Goal: Task Accomplishment & Management: Complete application form

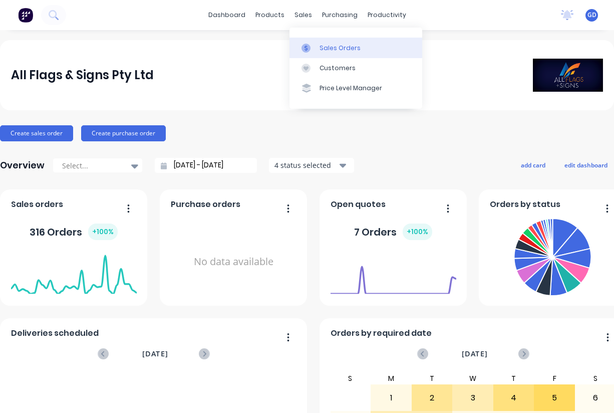
click at [331, 54] on link "Sales Orders" at bounding box center [355, 48] width 133 height 20
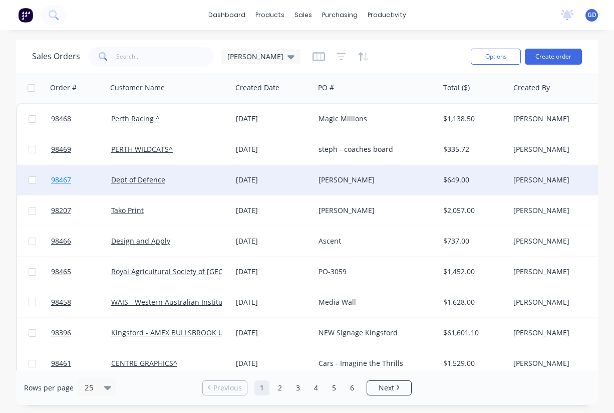
click at [66, 181] on span "98467" at bounding box center [61, 180] width 20 height 10
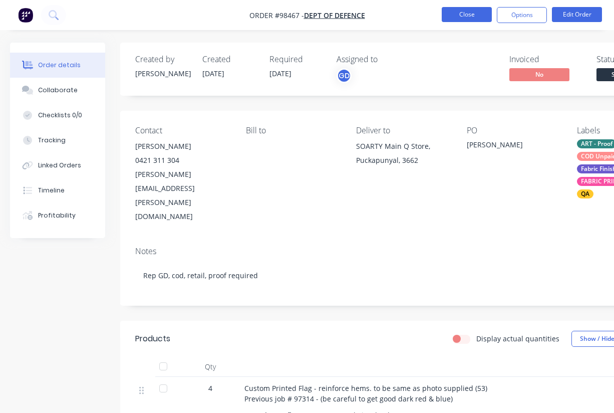
click at [469, 15] on button "Close" at bounding box center [467, 14] width 50 height 15
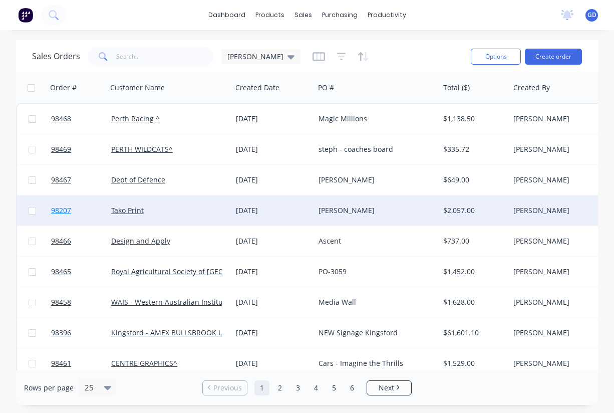
click at [62, 214] on span "98207" at bounding box center [61, 210] width 20 height 10
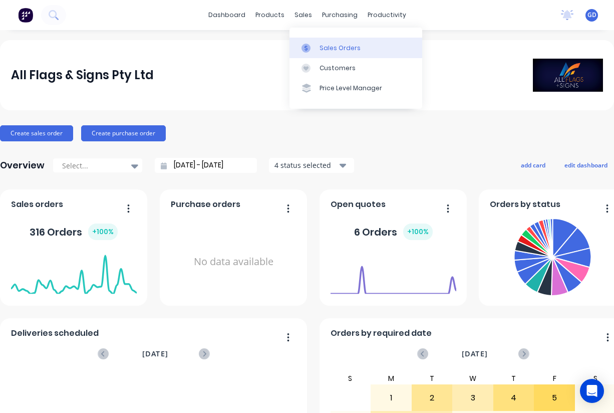
click at [323, 46] on div "Sales Orders" at bounding box center [339, 48] width 41 height 9
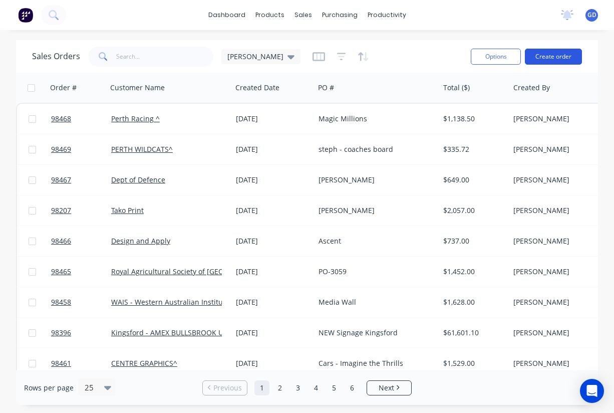
click at [552, 59] on button "Create order" at bounding box center [553, 57] width 57 height 16
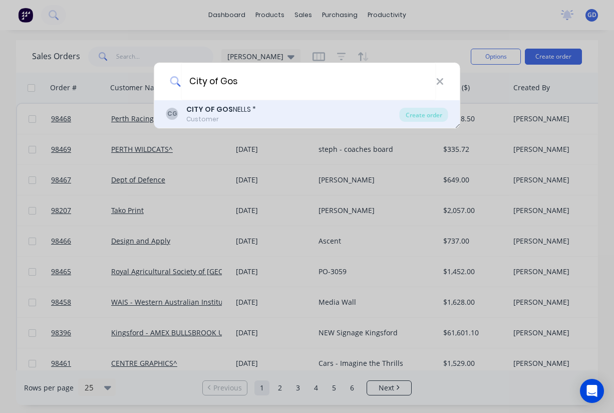
type input "City of Gos"
click at [237, 114] on div "CITY OF GOS NELLS *" at bounding box center [221, 109] width 70 height 11
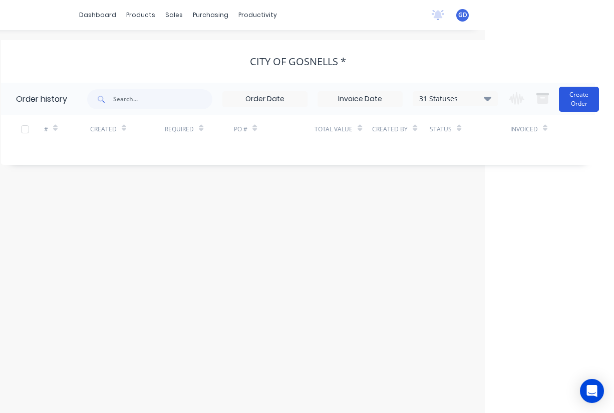
scroll to position [0, 129]
click at [576, 98] on button "Create Order" at bounding box center [579, 99] width 40 height 25
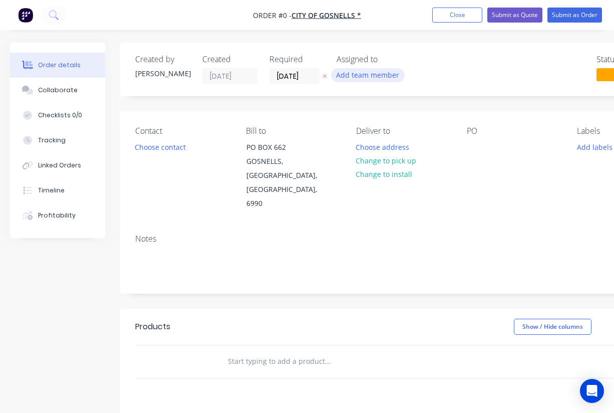
click at [376, 77] on button "Add team member" at bounding box center [368, 75] width 74 height 14
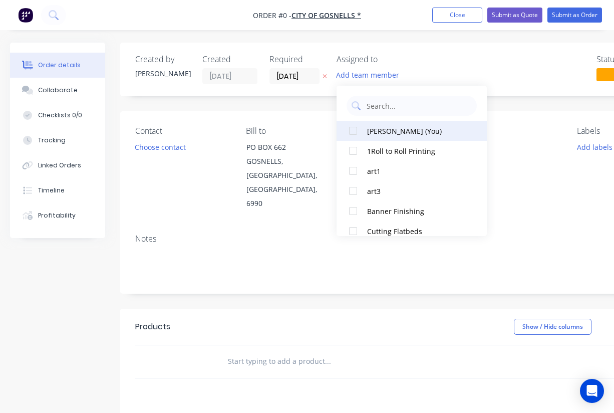
click at [356, 131] on div at bounding box center [353, 131] width 20 height 20
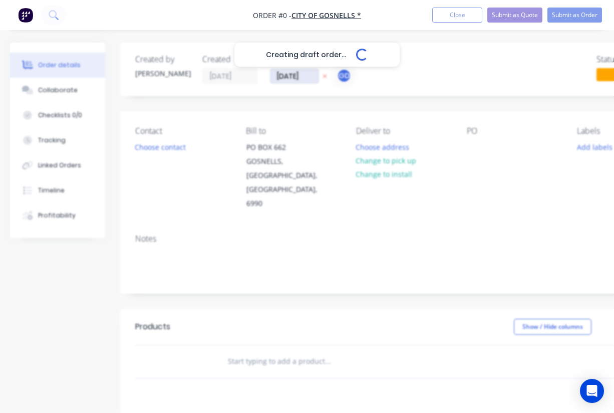
click at [290, 76] on div "Creating draft order... Loading... Order details Collaborate Checklists 0/0 Tra…" at bounding box center [348, 338] width 697 height 591
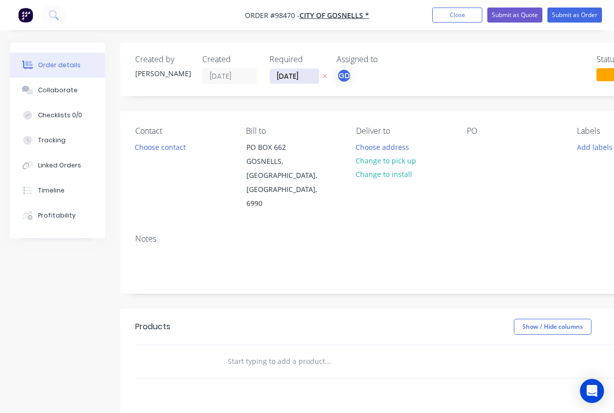
click at [290, 76] on input "[DATE]" at bounding box center [294, 76] width 49 height 15
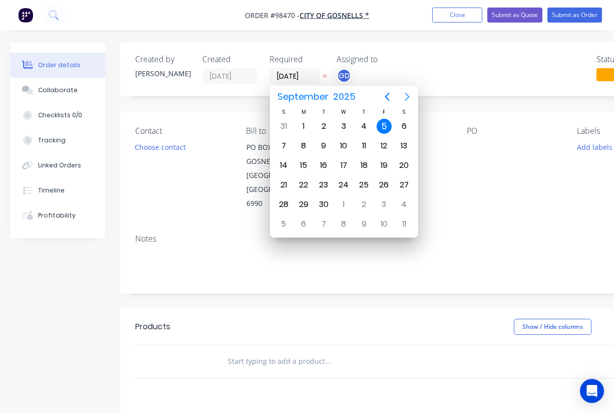
click at [406, 97] on icon "Next page" at bounding box center [407, 97] width 12 height 12
click at [364, 147] on div "9" at bounding box center [364, 145] width 15 height 15
type input "09/10/25"
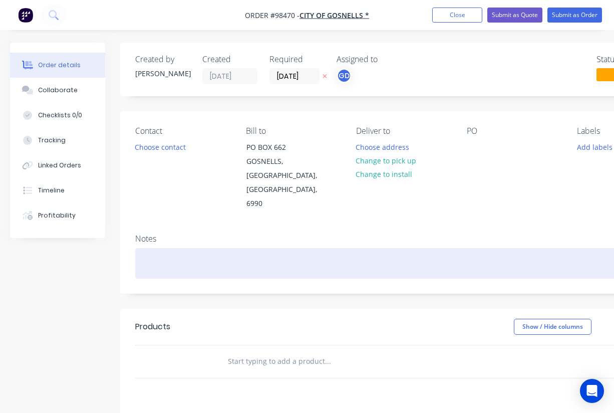
click at [167, 248] on div at bounding box center [403, 263] width 536 height 31
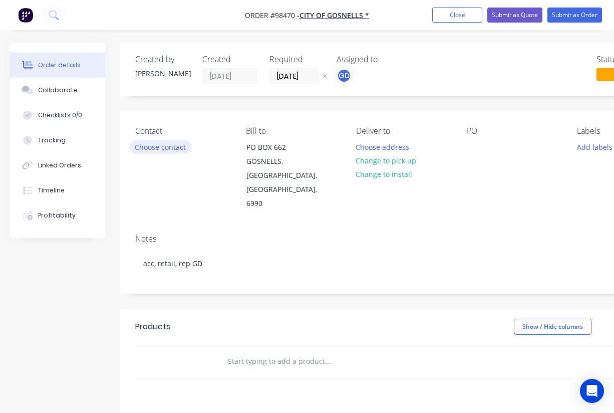
click at [162, 144] on button "Choose contact" at bounding box center [161, 147] width 62 height 14
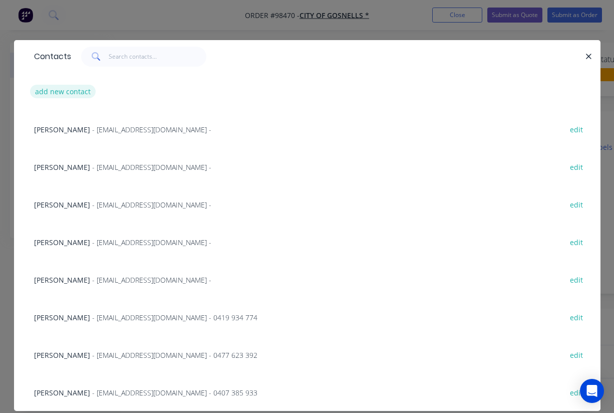
click at [64, 95] on button "add new contact" at bounding box center [63, 92] width 66 height 14
select select "AU"
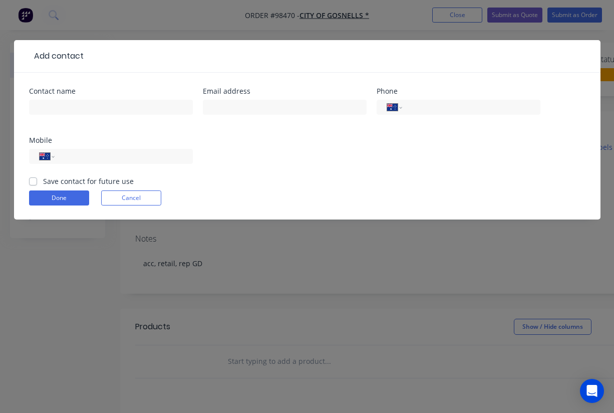
click at [43, 181] on label "Save contact for future use" at bounding box center [88, 181] width 91 height 11
click at [32, 181] on input "Save contact for future use" at bounding box center [33, 181] width 8 height 10
checkbox input "true"
paste input "jbrowning@gosnells.wa.gov.au"
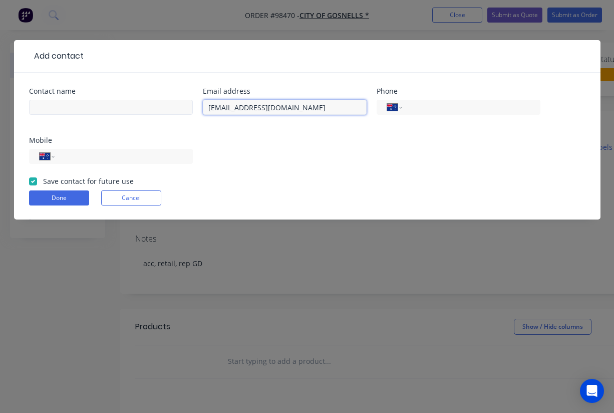
type input "jbrowning@gosnells.wa.gov.au"
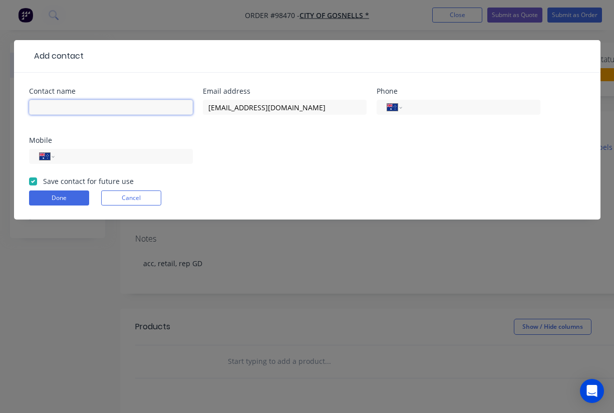
paste input "Jim Browning"
type input "Jim Browning"
click at [115, 155] on input "tel" at bounding box center [122, 157] width 120 height 12
paste input "0419 195 369"
type input "0419 195 369"
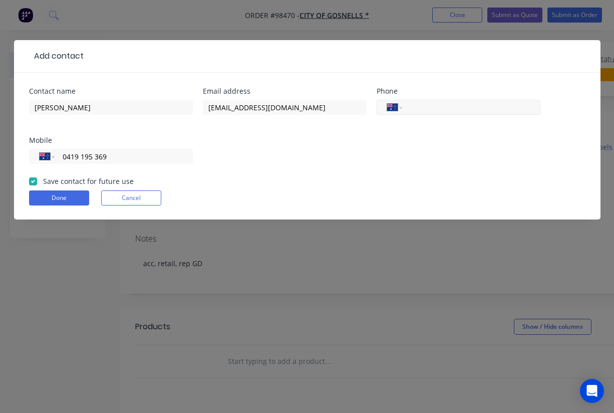
paste input "(08) 9397 3238"
type input "(08) 9397 3238"
click at [54, 198] on button "Done" at bounding box center [59, 197] width 60 height 15
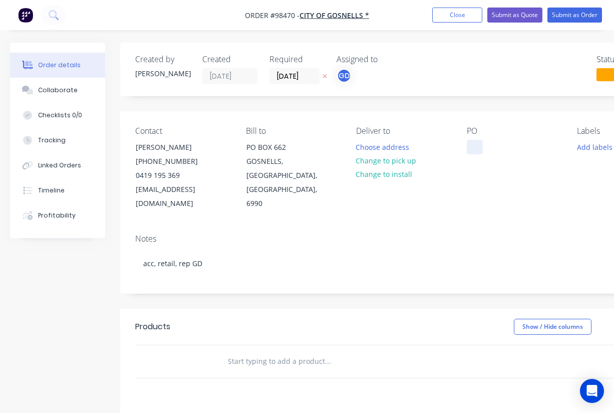
click at [474, 150] on div at bounding box center [475, 147] width 16 height 15
paste div
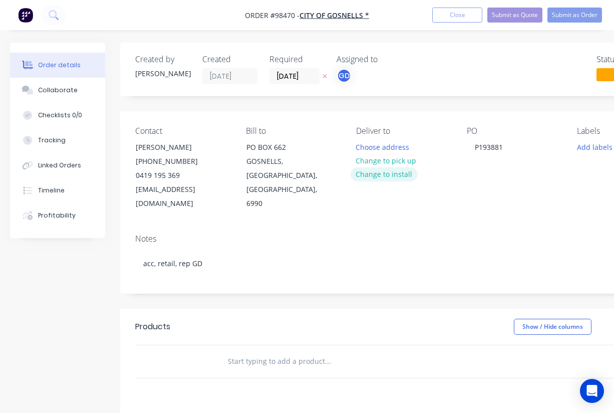
click at [375, 175] on button "Change to install" at bounding box center [384, 174] width 67 height 14
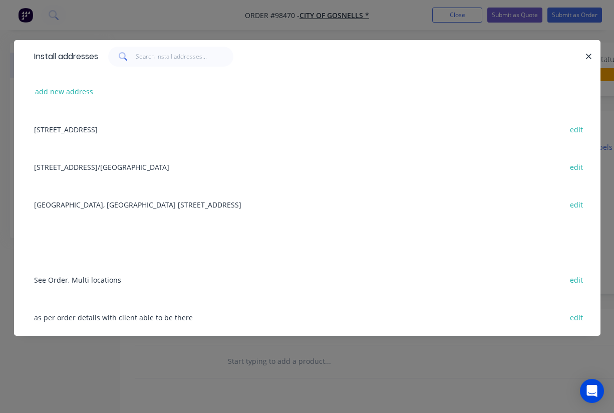
click at [101, 209] on div "Admin Building, City of Gosnells 2120 Albany Highway, Gosnells, Western Austral…" at bounding box center [307, 204] width 556 height 38
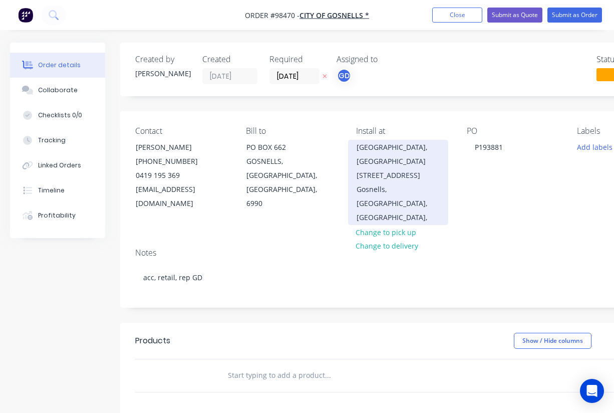
click at [378, 156] on div "Admin Building, City of Gosnells 2120 Albany Highway" at bounding box center [398, 161] width 83 height 42
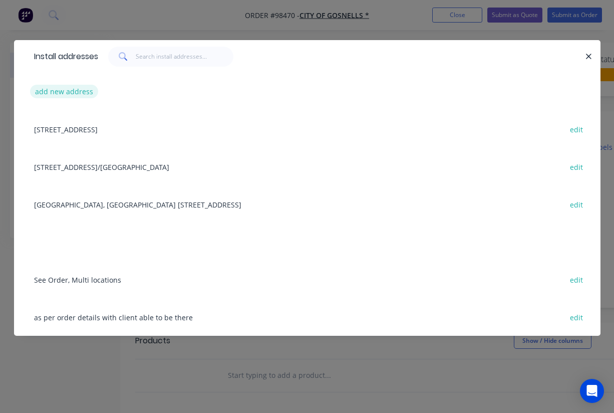
click at [83, 93] on button "add new address" at bounding box center [64, 92] width 69 height 14
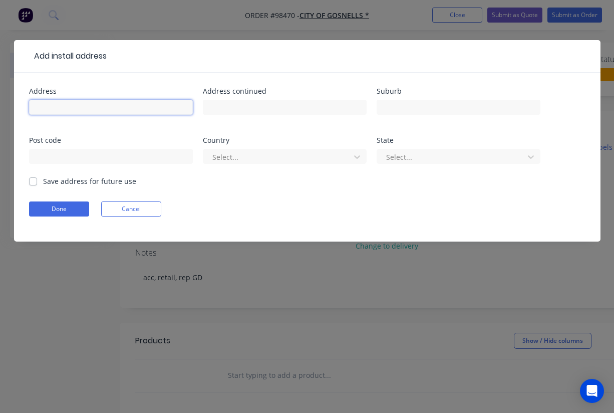
paste input "Gosnells War Memorial."
type input "Gosnells War Memorial."
click at [43, 183] on label "Save address for future use" at bounding box center [89, 181] width 93 height 11
click at [34, 183] on input "Save address for future use" at bounding box center [33, 181] width 8 height 10
checkbox input "true"
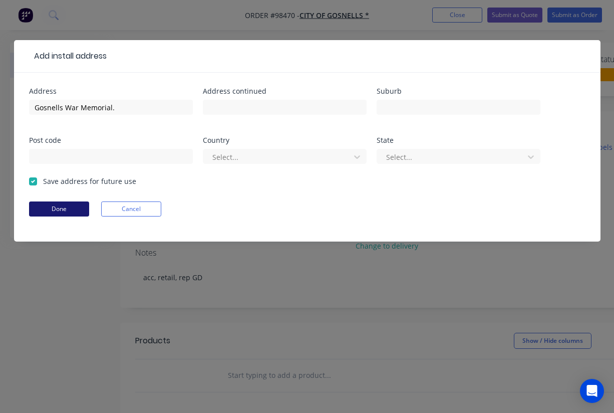
click at [58, 208] on button "Done" at bounding box center [59, 208] width 60 height 15
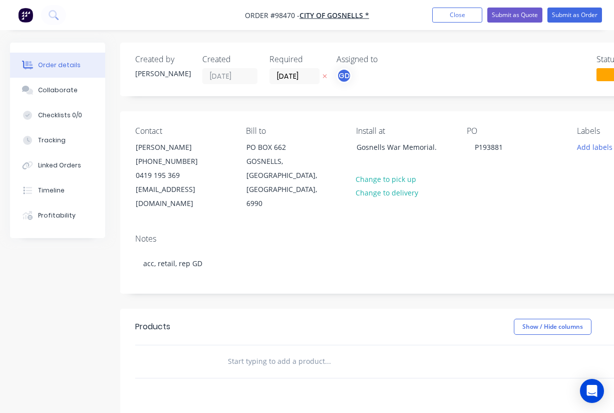
click at [297, 234] on div "Notes" at bounding box center [403, 239] width 536 height 10
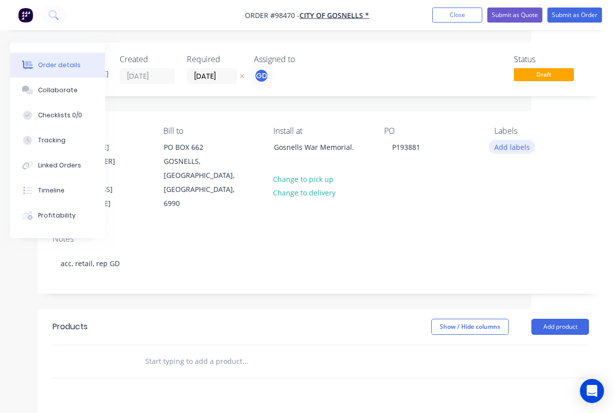
scroll to position [0, 83]
click at [503, 146] on button "Add labels" at bounding box center [512, 147] width 46 height 14
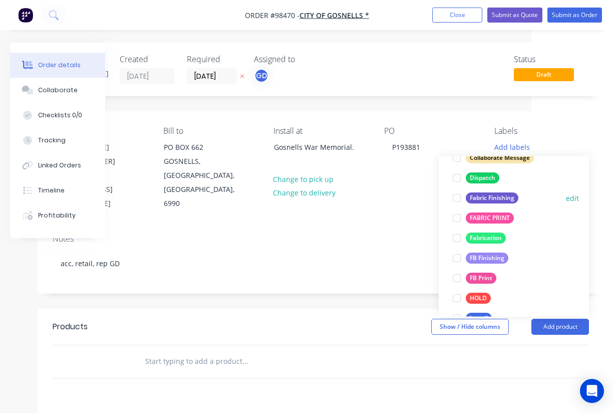
scroll to position [196, 0]
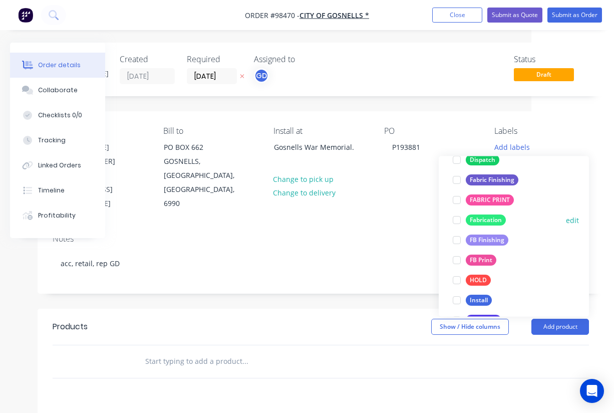
click at [490, 220] on div "Fabrication" at bounding box center [486, 220] width 40 height 11
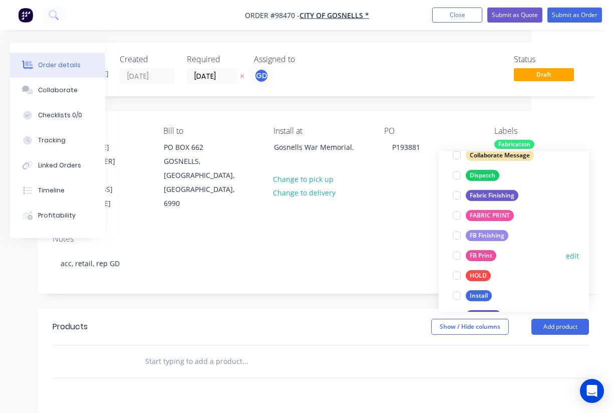
scroll to position [217, 0]
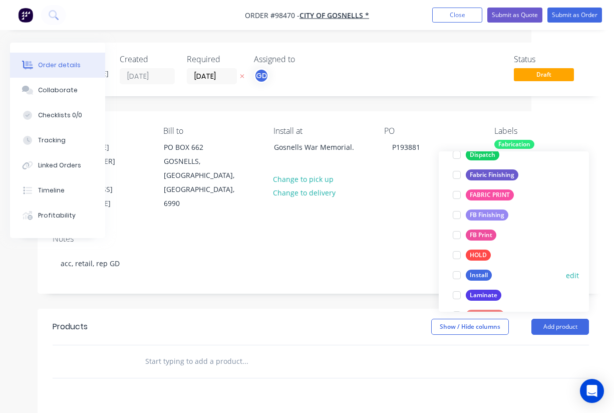
click at [480, 274] on div "Install" at bounding box center [479, 274] width 26 height 11
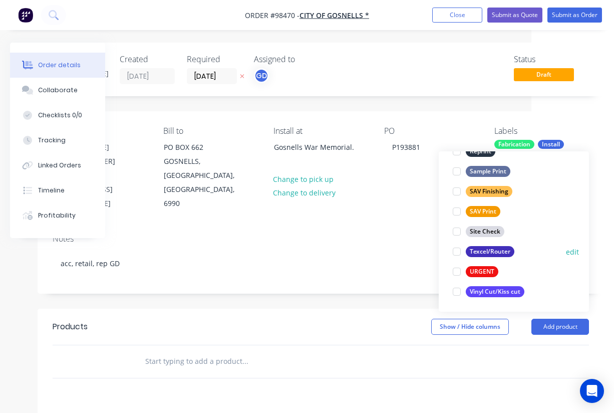
scroll to position [481, 0]
click at [298, 234] on div "Notes" at bounding box center [321, 239] width 536 height 10
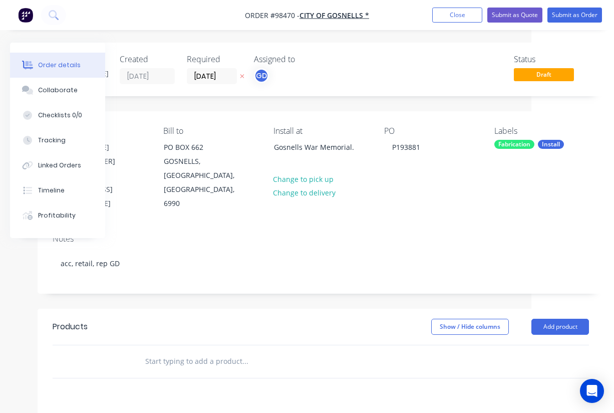
click at [184, 351] on input "text" at bounding box center [245, 361] width 200 height 20
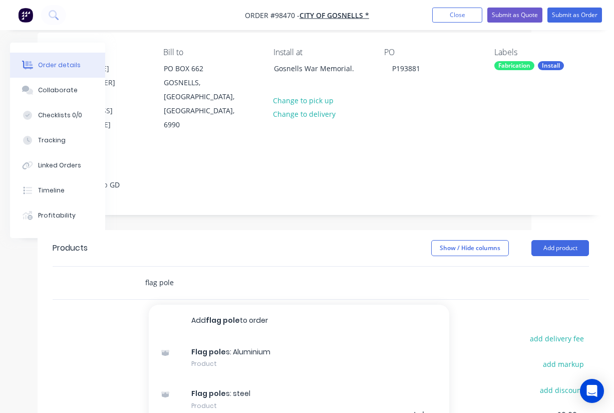
scroll to position [80, 83]
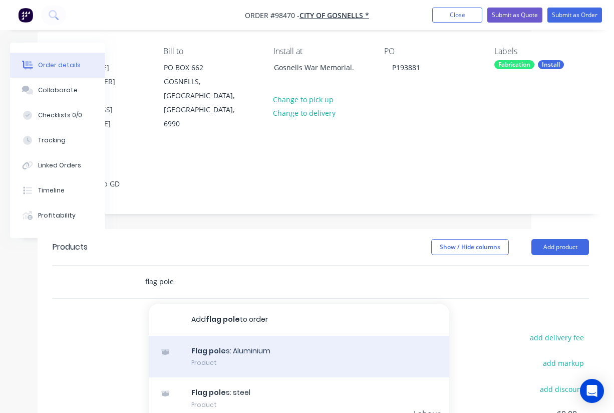
type input "flag pole"
click at [226, 339] on div "Flag pole s: Aluminium Product" at bounding box center [299, 357] width 300 height 42
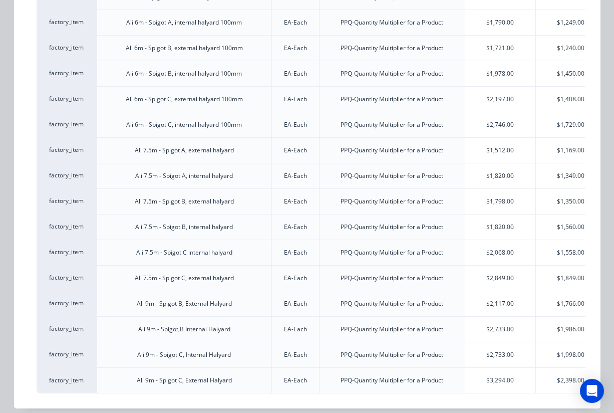
scroll to position [479, 0]
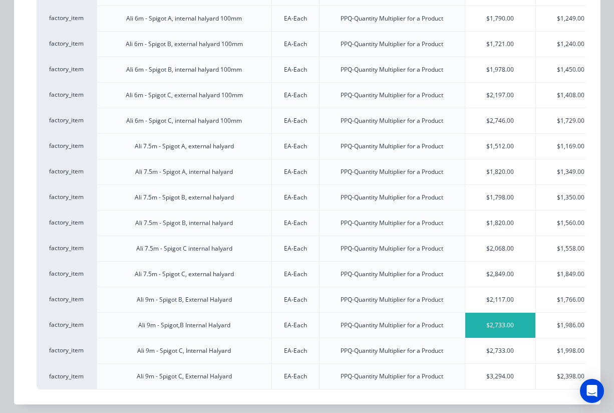
click at [499, 327] on div "$2,733.00" at bounding box center [500, 324] width 70 height 25
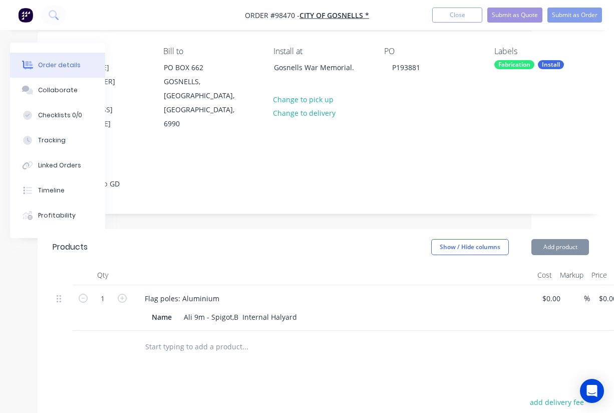
type input "$2,733.00"
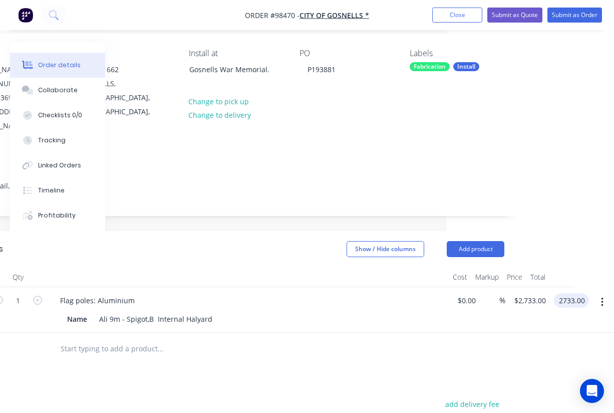
scroll to position [78, 167]
click at [576, 293] on input "2733.00" at bounding box center [573, 300] width 31 height 15
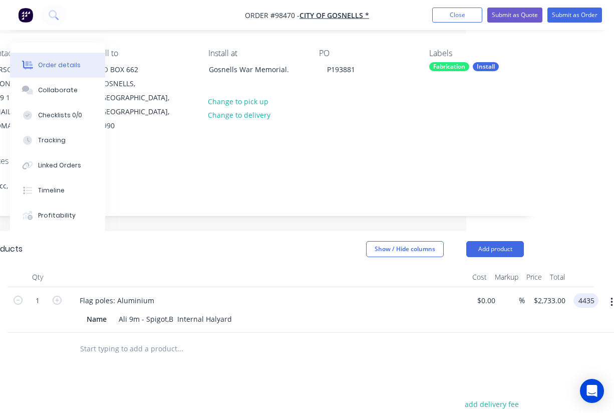
type input "4435"
type input "$4,435.00"
click at [306, 293] on div "Flag poles: Aluminium" at bounding box center [268, 300] width 393 height 15
click at [243, 311] on div "Name Ali 9m - Spigot,B Internal Halyard" at bounding box center [266, 318] width 367 height 15
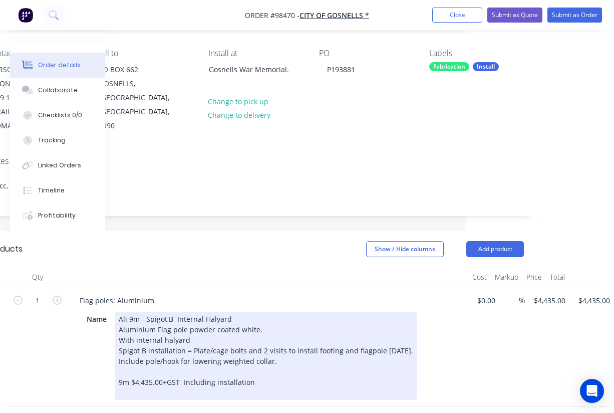
click at [467, 333] on div "Flag poles: Aluminium Name Ali 9m - Spigot,B Internal Halyard Aluminium Flag po…" at bounding box center [268, 346] width 401 height 119
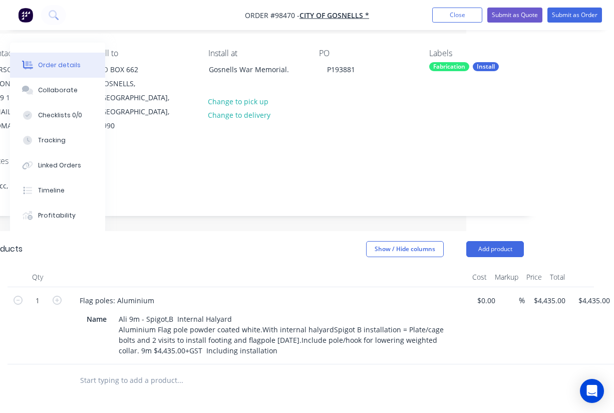
click at [524, 326] on div "%" at bounding box center [512, 325] width 26 height 77
click at [129, 370] on input "text" at bounding box center [180, 380] width 200 height 20
paste input "Removal of existing flagpole and disposal"
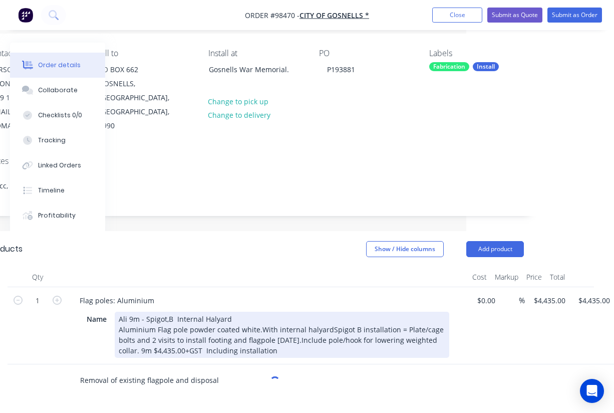
scroll to position [123, 148]
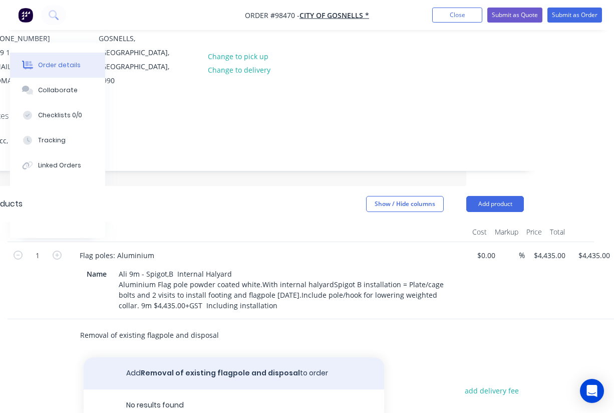
type input "Removal of existing flagpole and disposal"
click at [218, 357] on button "Add Removal of existing flagpole and disposal to order" at bounding box center [234, 373] width 300 height 32
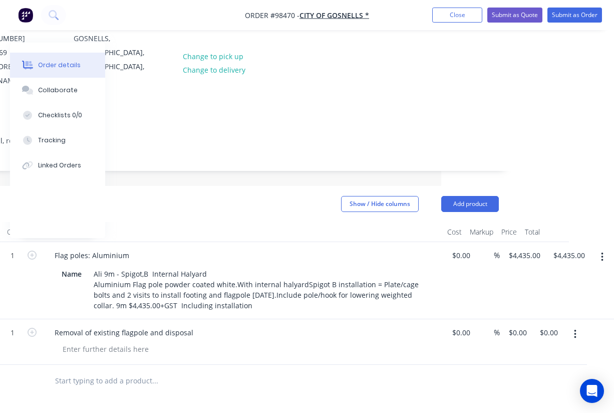
scroll to position [123, 173]
click at [549, 325] on input "0.00" at bounding box center [550, 332] width 23 height 15
type input "$850.00"
click at [356, 371] on div at bounding box center [223, 381] width 353 height 20
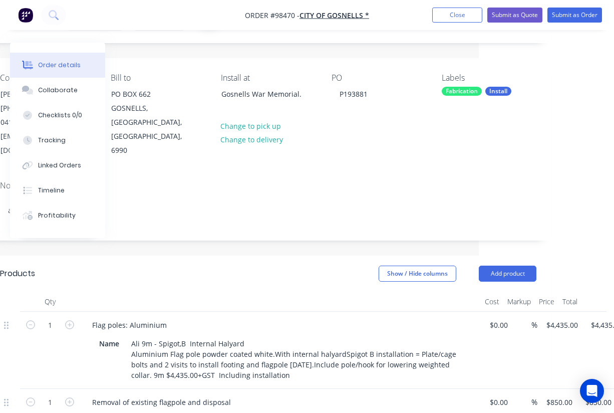
scroll to position [72, 135]
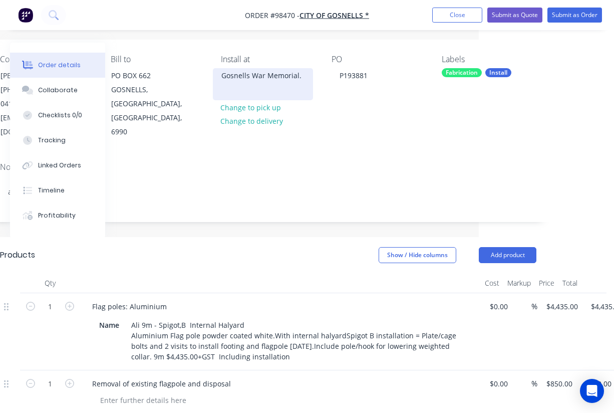
click at [262, 77] on div "Gosnells War Memorial." at bounding box center [262, 76] width 83 height 14
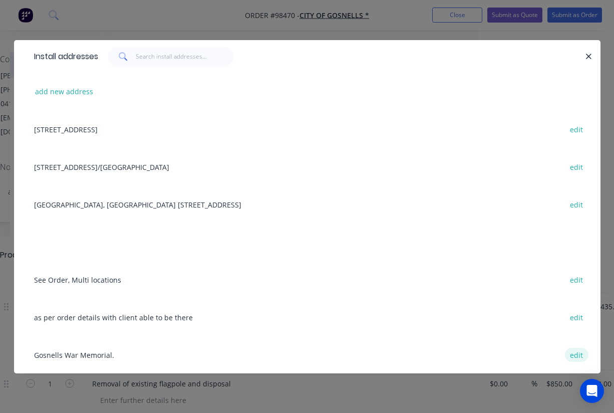
click at [579, 355] on button "edit" at bounding box center [577, 355] width 24 height 14
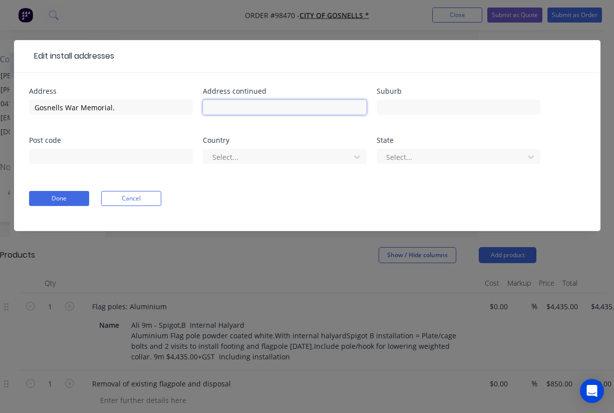
paste input "Albany Highway, Grounds of City of Gosnells Council, Gosnells, 6110"
type input "Albany Highway, Grounds of City of Gosnells Council, Gosnells, 6110"
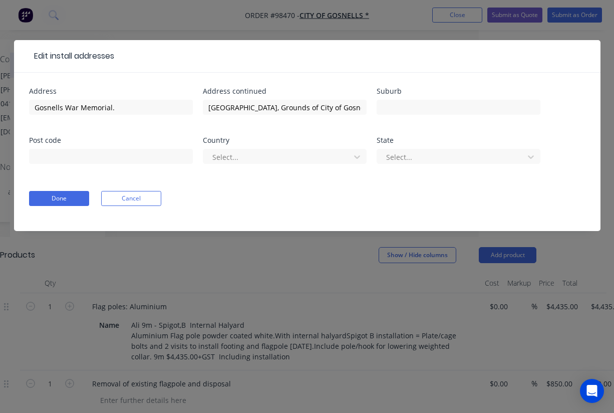
click at [278, 132] on div "Address Gosnells War Memorial. Address continued Albany Highway, Grounds of Cit…" at bounding box center [307, 132] width 556 height 88
click at [63, 199] on button "Done" at bounding box center [59, 198] width 60 height 15
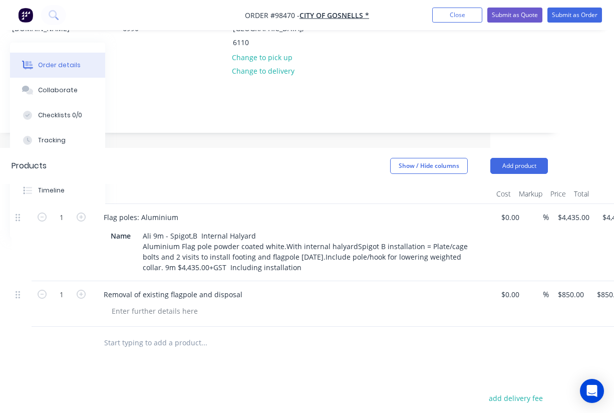
scroll to position [176, 124]
click at [516, 157] on button "Add product" at bounding box center [519, 165] width 58 height 16
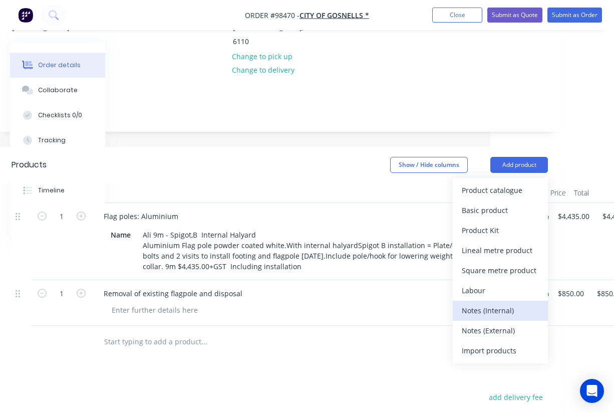
click at [494, 303] on div "Notes (Internal)" at bounding box center [500, 310] width 77 height 15
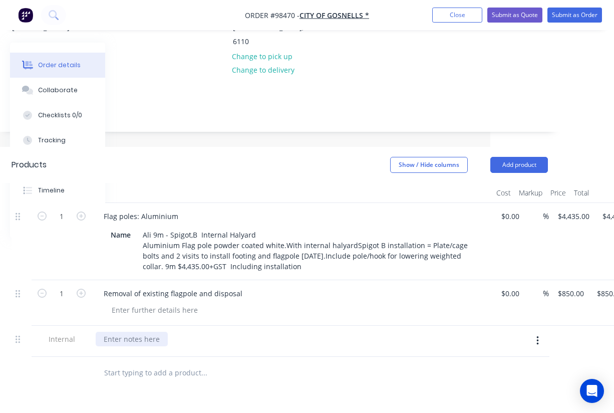
paste div
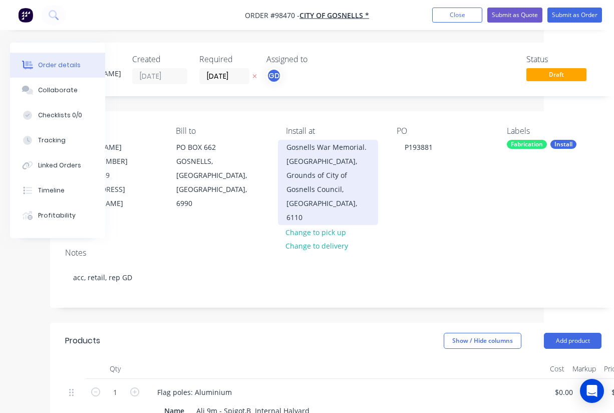
scroll to position [0, 62]
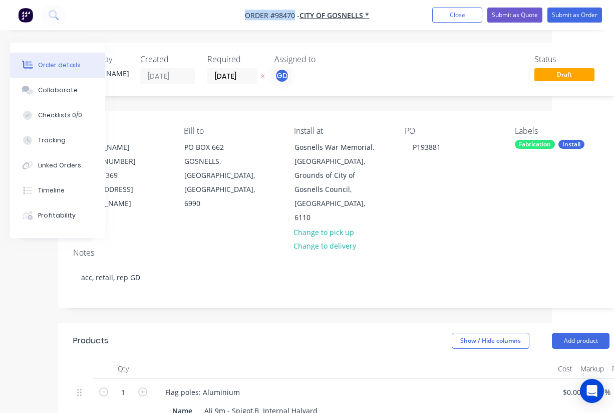
drag, startPoint x: 245, startPoint y: 14, endPoint x: 295, endPoint y: 17, distance: 49.6
click at [295, 17] on span "Order #98470 -" at bounding box center [272, 16] width 55 height 10
copy span "Order #98470"
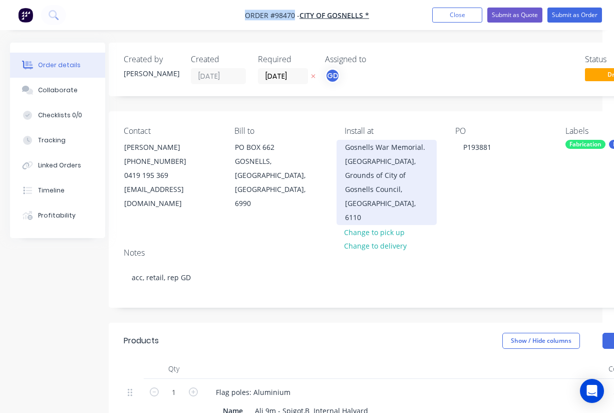
scroll to position [1, 3]
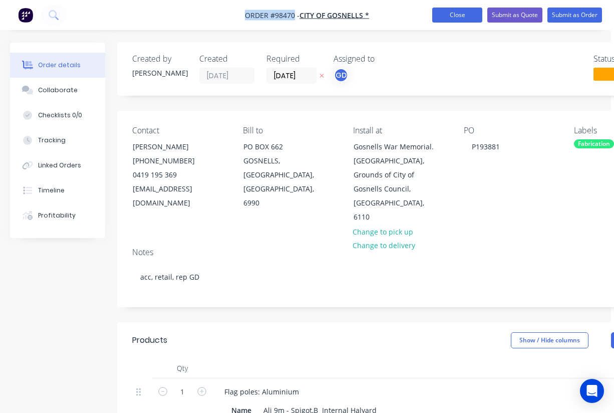
click at [460, 15] on button "Close" at bounding box center [457, 15] width 50 height 15
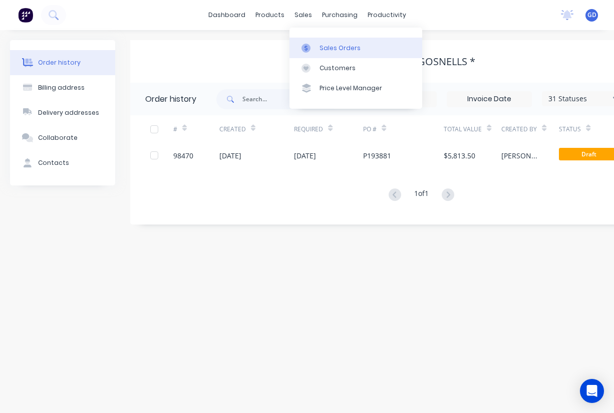
click at [328, 43] on link "Sales Orders" at bounding box center [355, 48] width 133 height 20
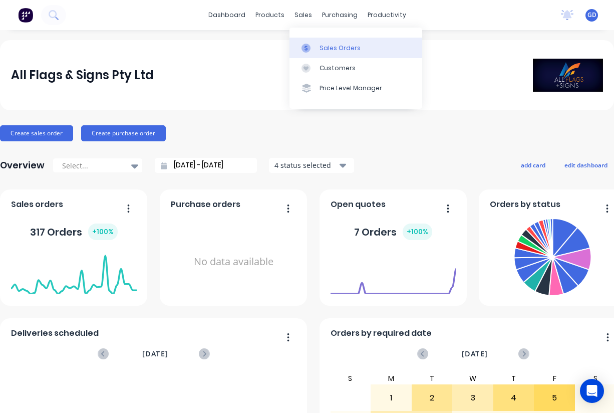
click at [327, 46] on div "Sales Orders" at bounding box center [339, 48] width 41 height 9
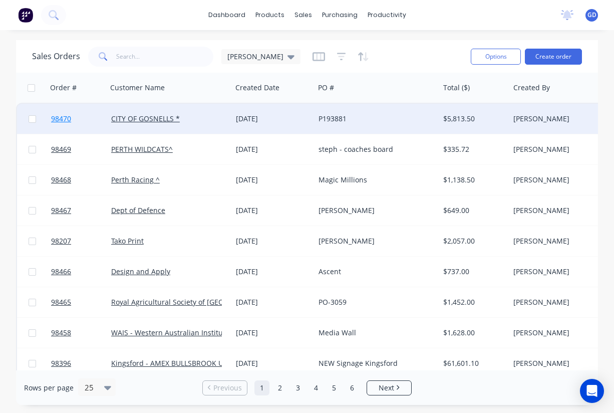
click at [66, 121] on span "98470" at bounding box center [61, 119] width 20 height 10
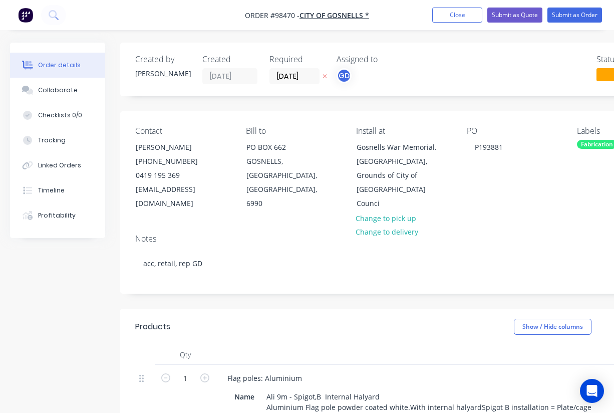
type input "$4,435.00"
type input "$850.00"
click at [456, 21] on button "Close" at bounding box center [457, 15] width 50 height 15
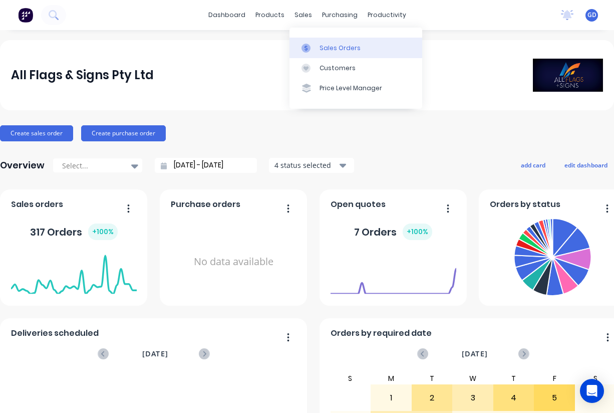
click at [325, 42] on link "Sales Orders" at bounding box center [355, 48] width 133 height 20
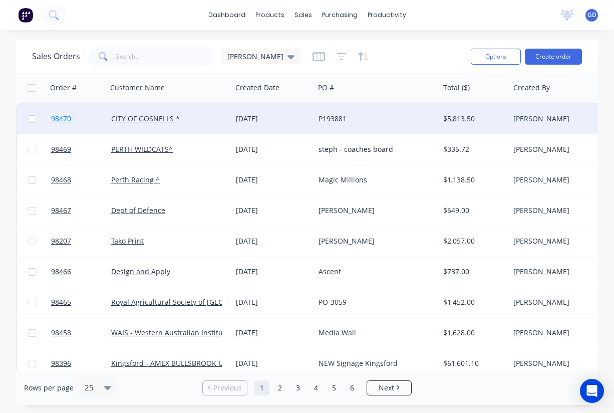
click at [63, 117] on span "98470" at bounding box center [61, 119] width 20 height 10
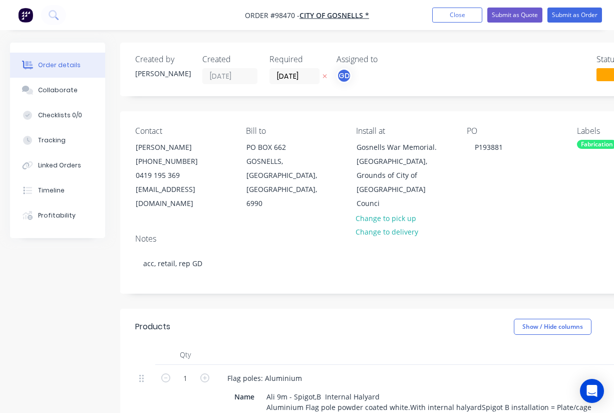
type input "$4,435.00"
type input "$850.00"
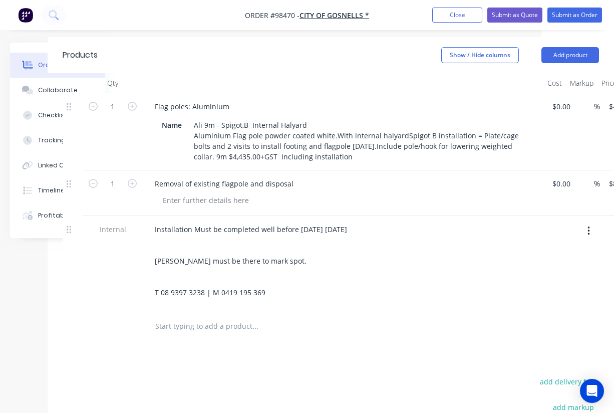
scroll to position [270, 74]
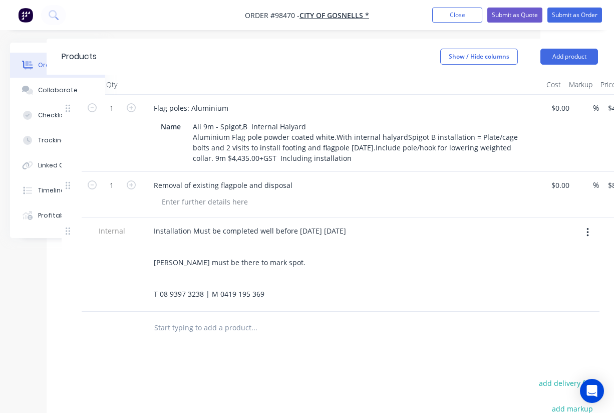
click at [212, 317] on input "text" at bounding box center [254, 327] width 200 height 20
paste input "send a drawing of the pole and footing and I’ll organise the building permit."
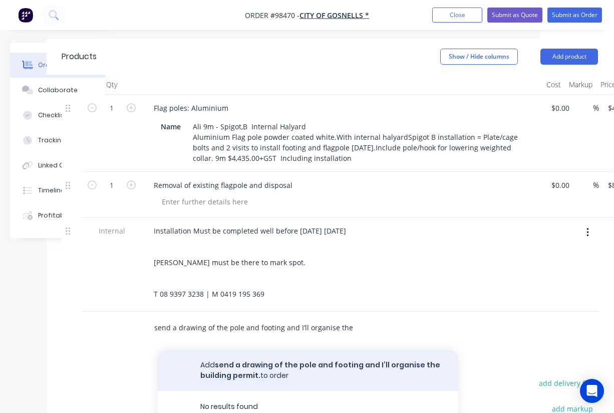
type input "send a drawing of the pole and footing and I’ll organise the building permit."
click at [269, 354] on button "Add send a drawing of the pole and footing and I’ll organise the building permi…" at bounding box center [308, 370] width 300 height 41
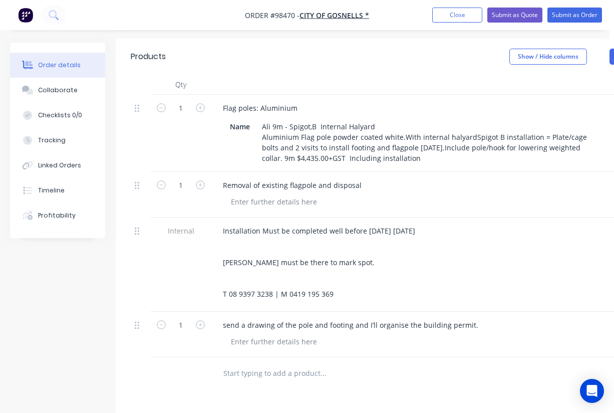
scroll to position [270, 0]
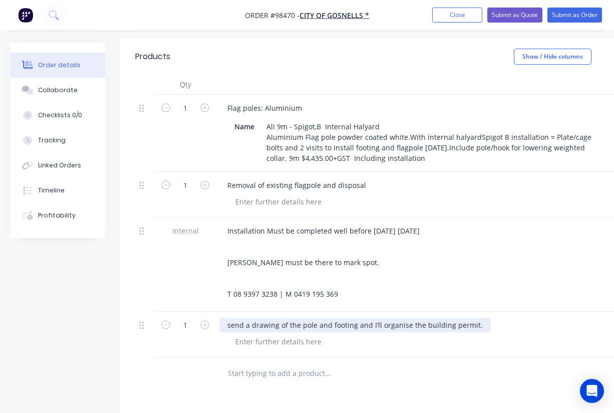
click at [377, 317] on div "send a drawing of the pole and footing and I’ll organise the building permit." at bounding box center [354, 324] width 271 height 15
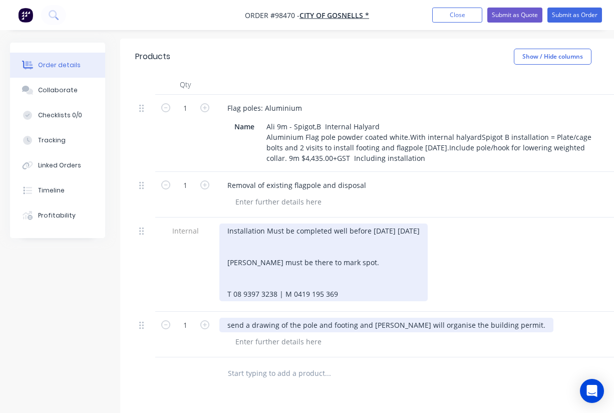
scroll to position [0, 0]
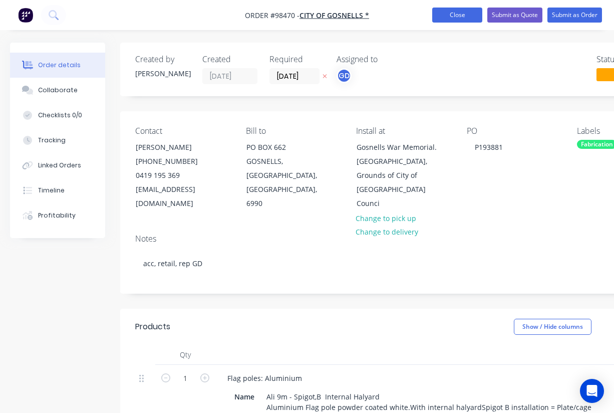
click at [449, 13] on button "Close" at bounding box center [457, 15] width 50 height 15
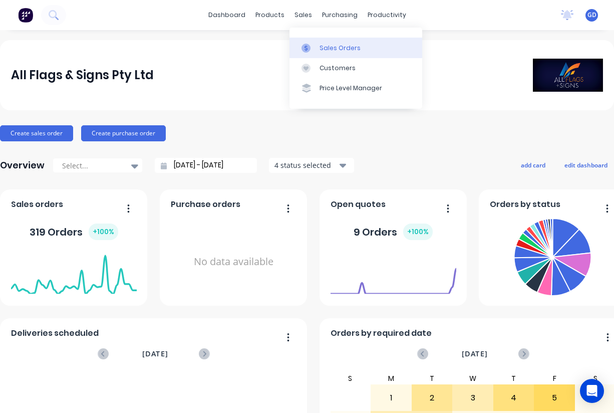
click at [327, 50] on div "Sales Orders" at bounding box center [339, 48] width 41 height 9
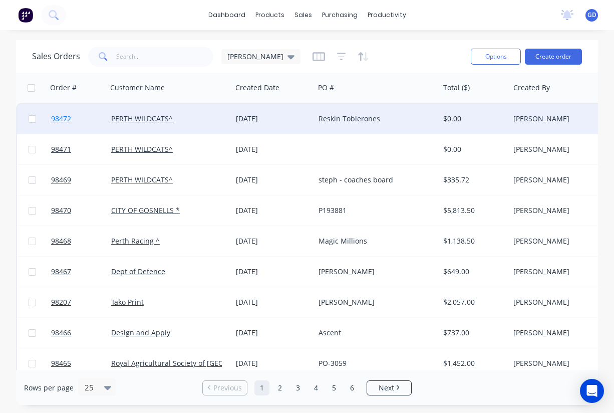
click at [66, 120] on span "98472" at bounding box center [61, 119] width 20 height 10
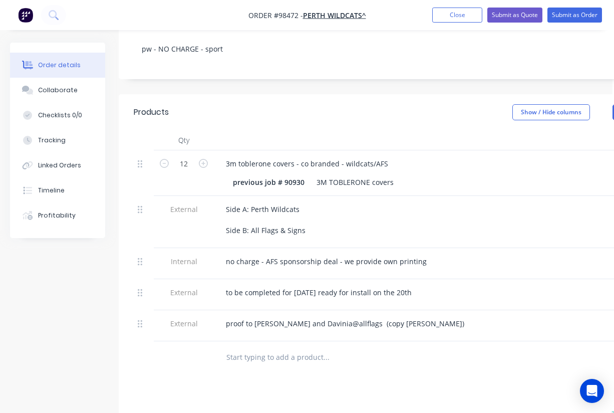
scroll to position [201, 2]
